Goal: Task Accomplishment & Management: Manage account settings

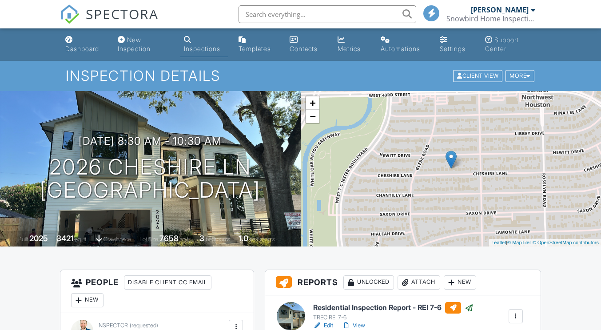
click at [449, 45] on div "Settings" at bounding box center [453, 49] width 26 height 8
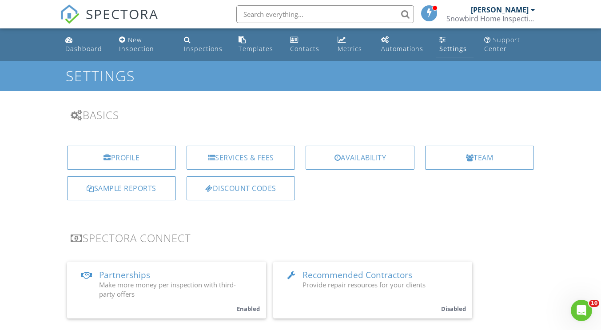
click at [514, 20] on div "Snowbird Home Inspections, LLC" at bounding box center [491, 18] width 89 height 9
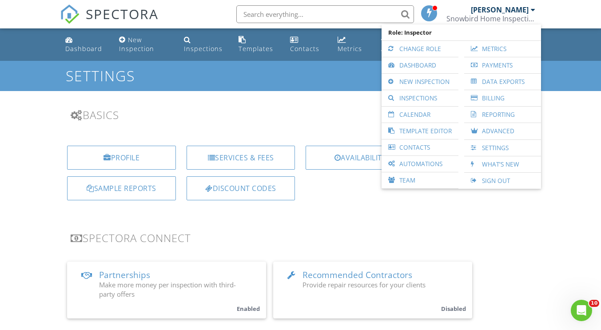
click at [502, 68] on link "Payments" at bounding box center [503, 65] width 68 height 16
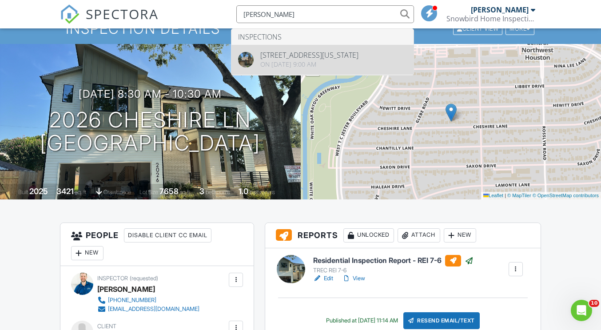
type input "sean wats"
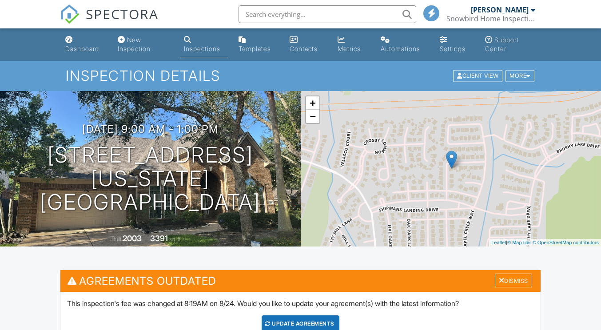
scroll to position [492, 0]
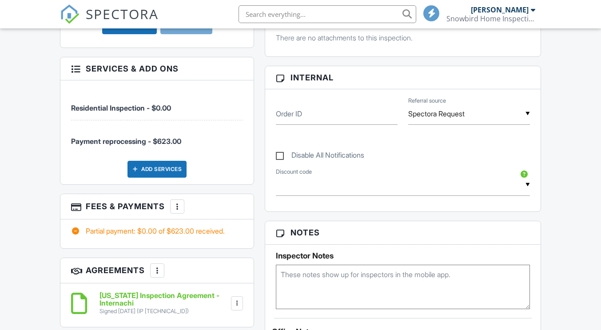
click at [180, 208] on div at bounding box center [177, 206] width 9 height 9
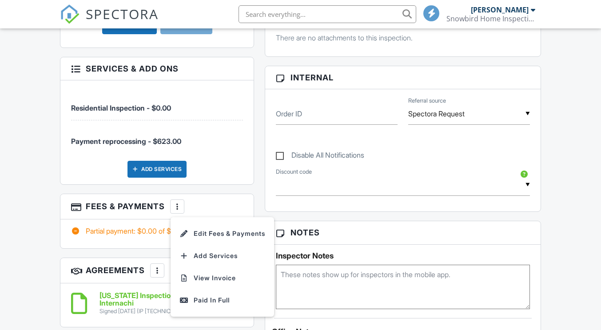
scroll to position [0, 0]
click at [219, 274] on li "View Invoice" at bounding box center [222, 278] width 93 height 22
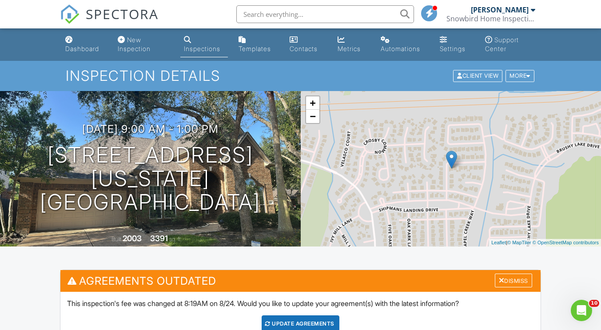
click at [525, 73] on div "More" at bounding box center [520, 76] width 29 height 12
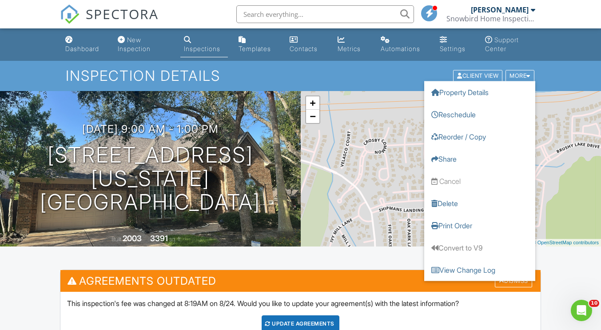
click at [520, 20] on div "Snowbird Home Inspections, LLC" at bounding box center [491, 18] width 89 height 9
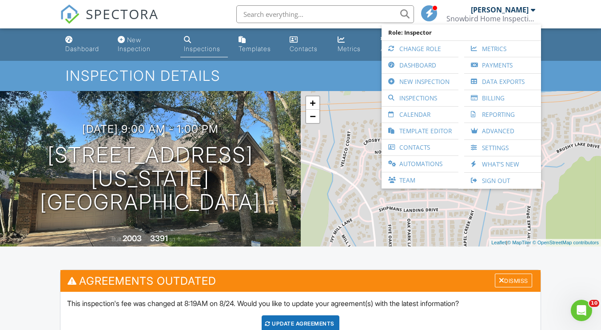
click at [509, 64] on link "Payments" at bounding box center [503, 65] width 68 height 16
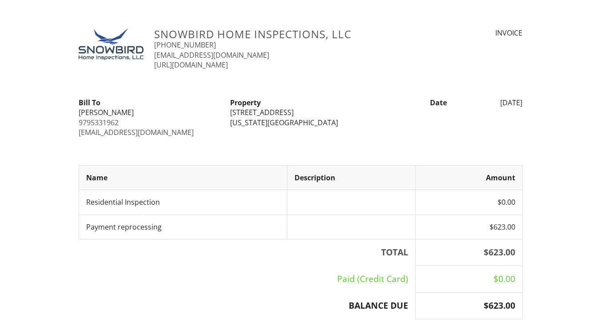
scroll to position [136, 0]
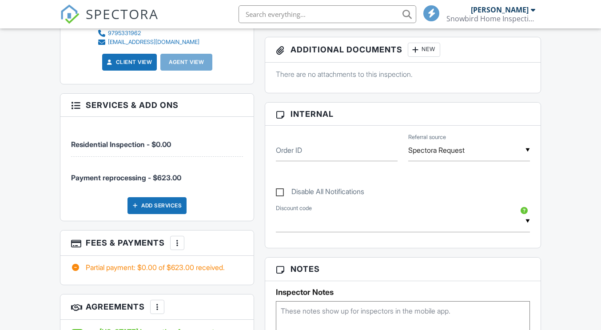
scroll to position [456, 0]
click at [180, 246] on div at bounding box center [177, 243] width 9 height 9
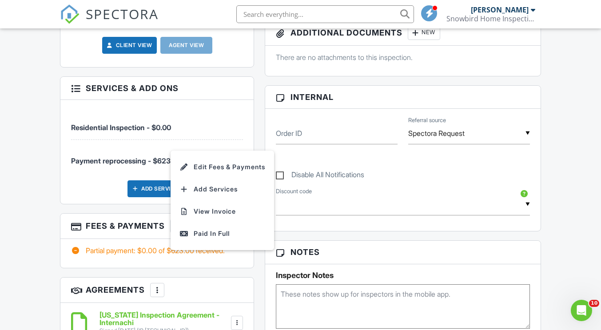
scroll to position [0, 0]
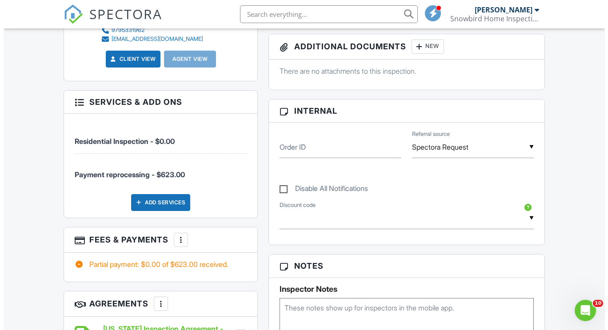
scroll to position [459, 0]
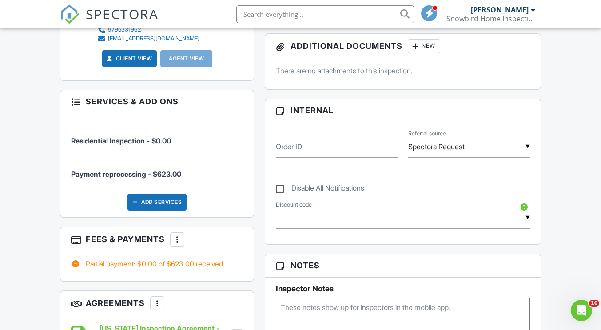
click at [176, 240] on div at bounding box center [177, 239] width 9 height 9
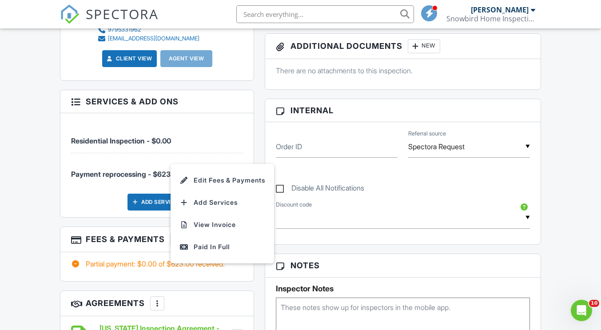
click at [239, 181] on li "Edit Fees & Payments" at bounding box center [222, 180] width 93 height 22
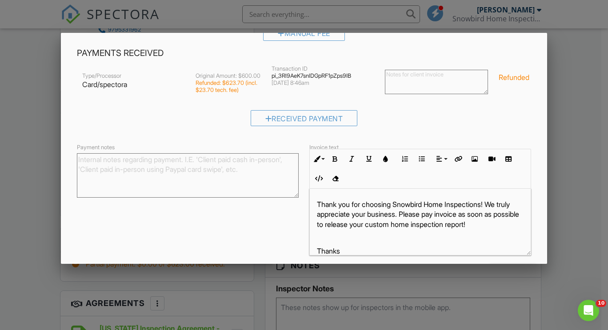
scroll to position [160, 0]
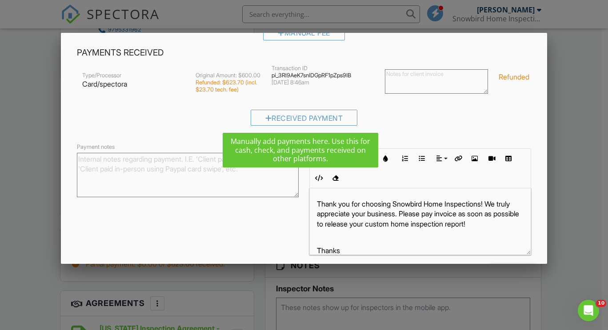
click at [283, 115] on div "Received Payment" at bounding box center [304, 118] width 107 height 16
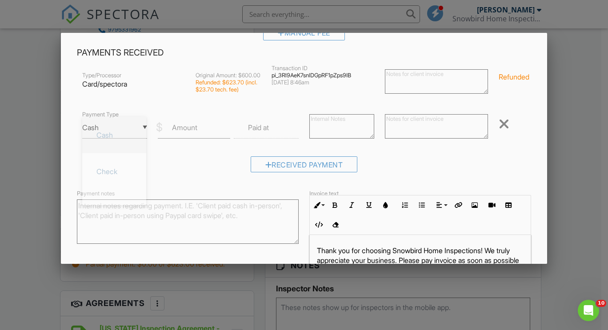
click at [134, 122] on div "▼ Cash Cash Check On-Site Card Other Cash Check On-Site Card Other" at bounding box center [114, 128] width 65 height 22
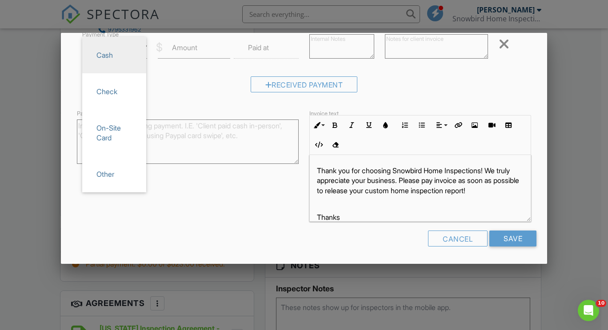
click at [114, 134] on span "On-Site Card" at bounding box center [114, 133] width 50 height 32
type input "On-Site Card"
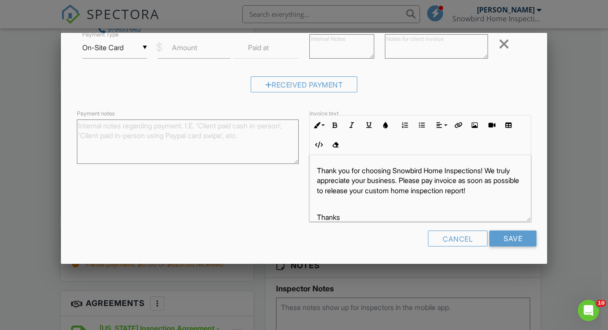
click at [460, 236] on div "Cancel" at bounding box center [458, 239] width 60 height 16
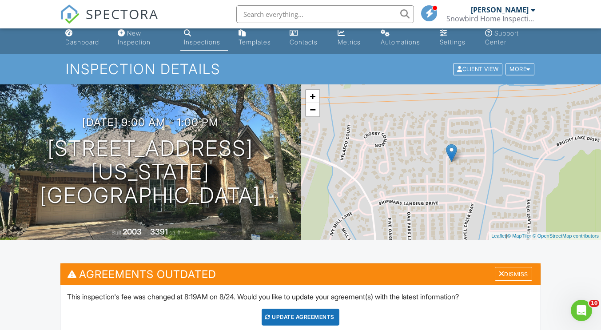
scroll to position [0, 0]
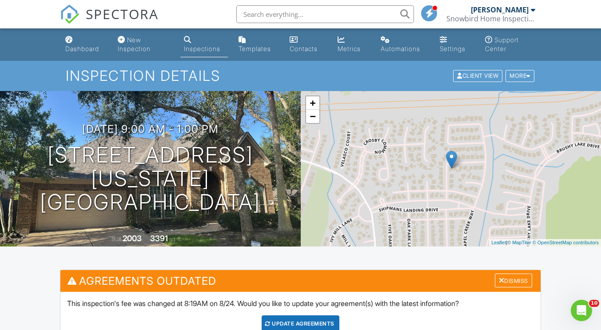
click at [516, 80] on div "More" at bounding box center [520, 76] width 29 height 12
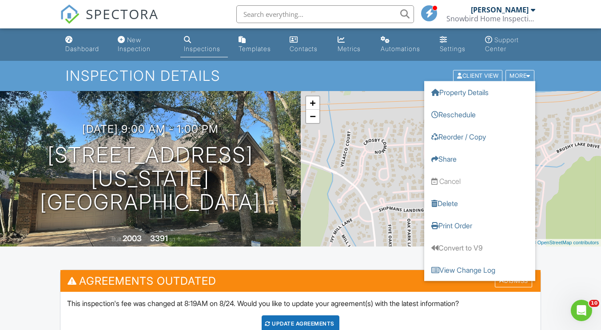
click at [584, 68] on div "Inspection Details Client View More Property Details Reschedule Reorder / Copy …" at bounding box center [300, 76] width 601 height 30
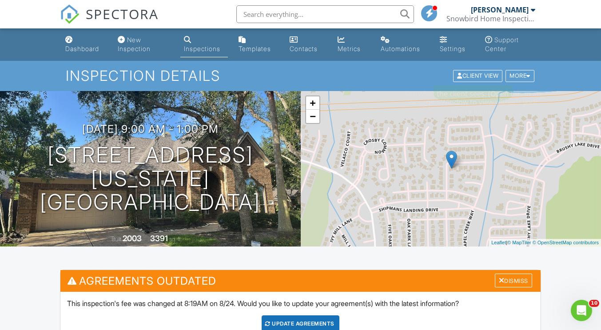
click at [457, 72] on div "Client View" at bounding box center [477, 76] width 49 height 12
